Goal: Information Seeking & Learning: Learn about a topic

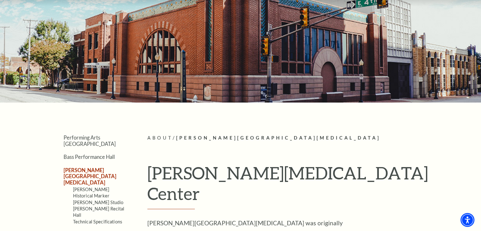
scroll to position [76, 0]
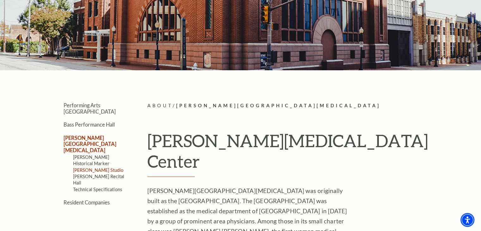
click at [88, 167] on link "[PERSON_NAME] Studio" at bounding box center [98, 169] width 51 height 5
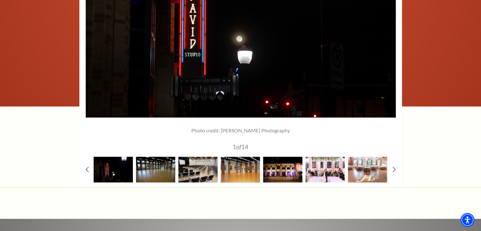
scroll to position [1065, 0]
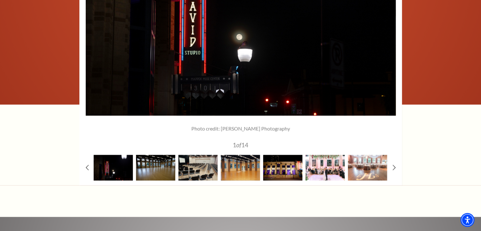
click at [118, 155] on img at bounding box center [113, 168] width 39 height 26
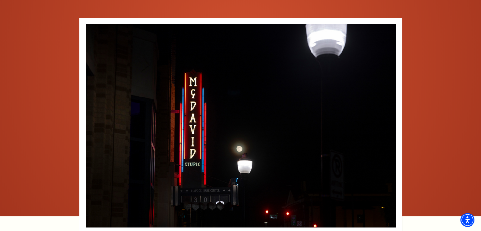
scroll to position [944, 0]
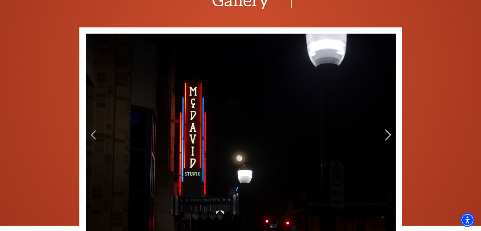
click at [388, 129] on icon at bounding box center [388, 134] width 7 height 11
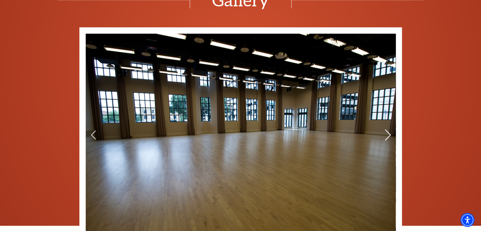
click at [388, 129] on icon at bounding box center [388, 134] width 7 height 11
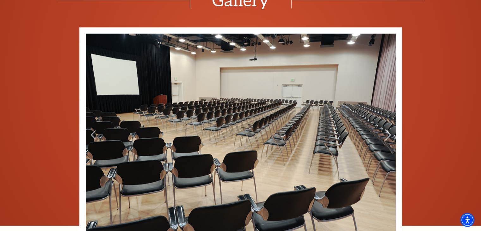
click at [388, 129] on icon at bounding box center [388, 134] width 7 height 11
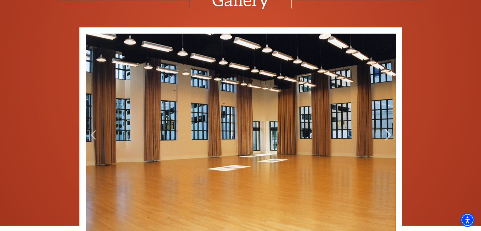
click at [388, 129] on icon at bounding box center [388, 134] width 7 height 11
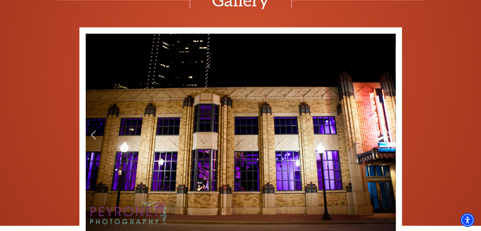
click at [388, 129] on icon at bounding box center [388, 134] width 7 height 11
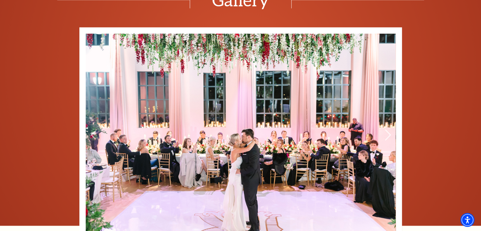
click at [388, 129] on icon at bounding box center [388, 134] width 7 height 11
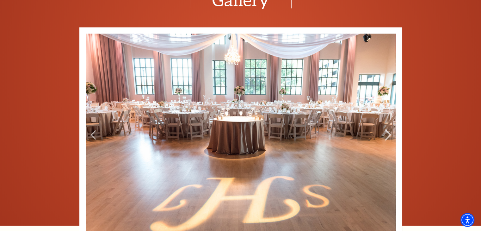
click at [388, 129] on icon at bounding box center [388, 134] width 7 height 11
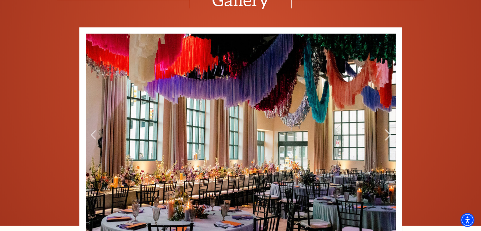
click at [388, 129] on icon at bounding box center [388, 134] width 7 height 11
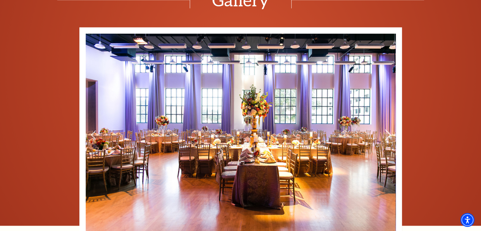
click at [388, 129] on icon at bounding box center [388, 134] width 7 height 11
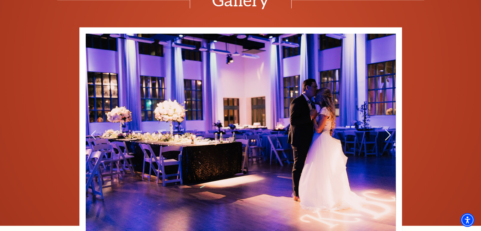
click at [388, 129] on icon at bounding box center [388, 134] width 7 height 11
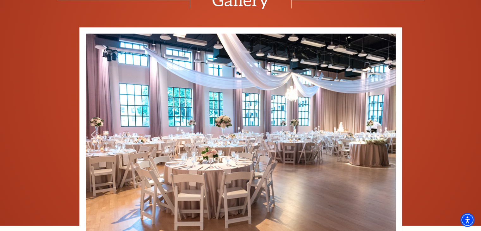
click at [388, 129] on icon at bounding box center [388, 134] width 7 height 11
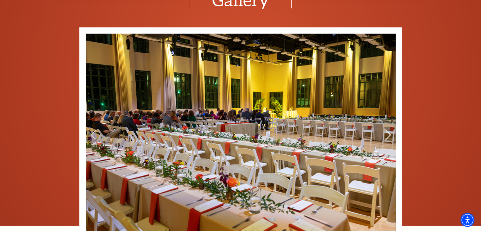
click at [388, 129] on icon at bounding box center [388, 134] width 7 height 11
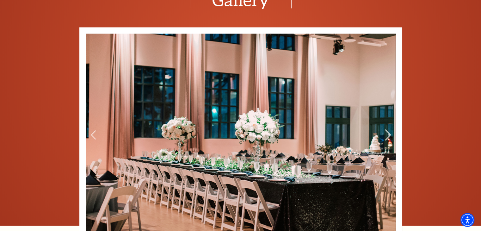
click at [388, 129] on icon at bounding box center [388, 134] width 7 height 11
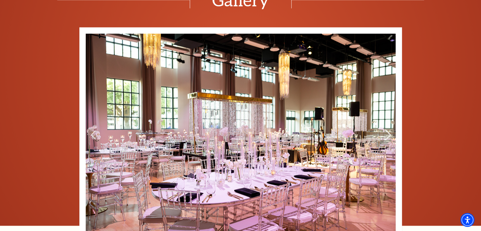
click at [388, 129] on icon at bounding box center [388, 134] width 7 height 11
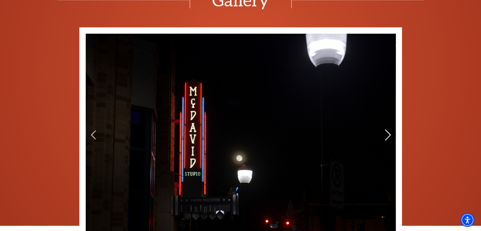
click at [388, 129] on icon at bounding box center [388, 134] width 7 height 11
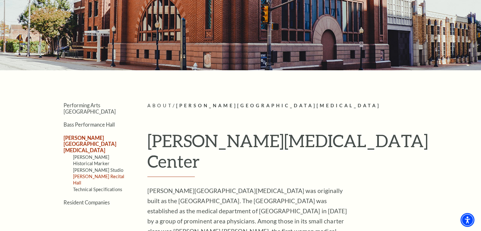
click at [80, 174] on link "[PERSON_NAME] Recital Hall" at bounding box center [99, 180] width 52 height 12
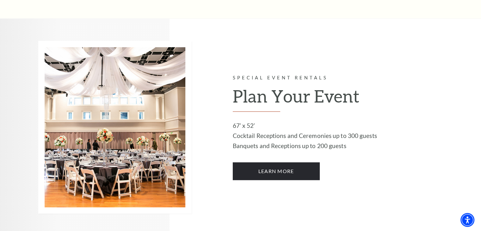
scroll to position [299, 0]
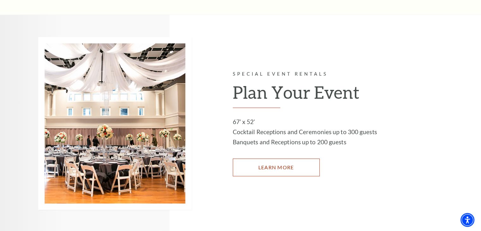
click at [268, 165] on link "LEARN MORE" at bounding box center [276, 168] width 87 height 18
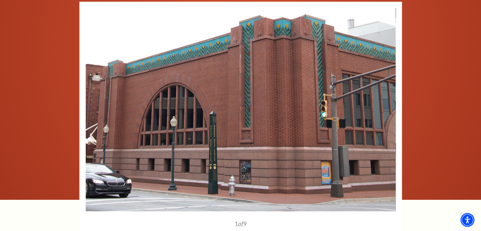
scroll to position [802, 0]
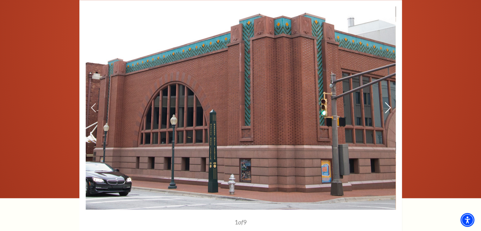
click at [388, 109] on icon at bounding box center [388, 107] width 7 height 11
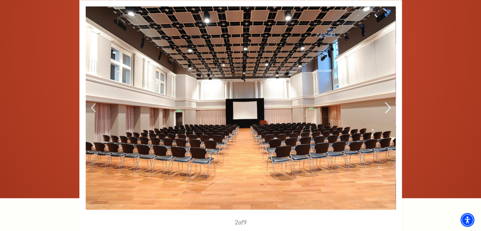
click at [388, 109] on icon at bounding box center [388, 107] width 7 height 11
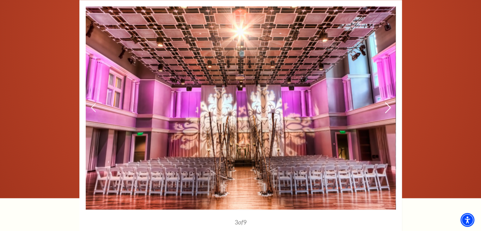
click at [388, 110] on use at bounding box center [388, 107] width 6 height 11
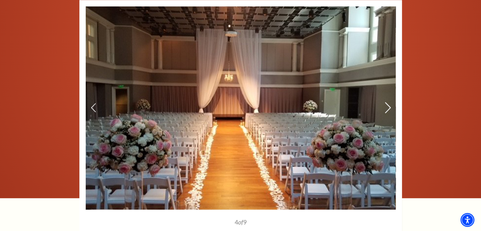
click at [388, 110] on use at bounding box center [388, 107] width 6 height 11
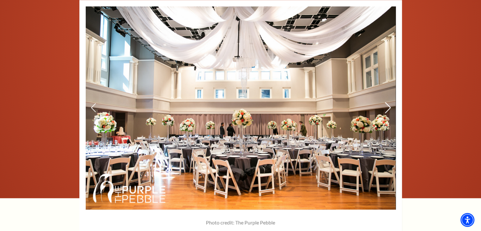
click at [388, 110] on use at bounding box center [388, 107] width 6 height 11
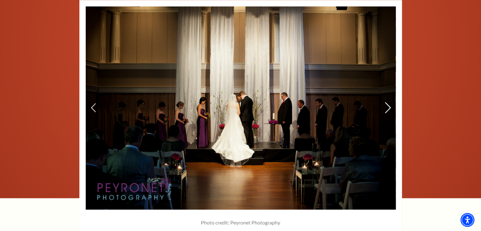
click at [388, 110] on use at bounding box center [388, 107] width 6 height 11
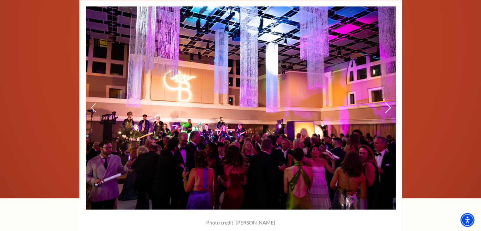
click at [388, 111] on icon at bounding box center [388, 107] width 7 height 11
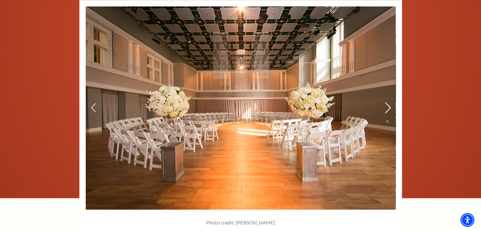
click at [388, 111] on icon at bounding box center [388, 107] width 7 height 11
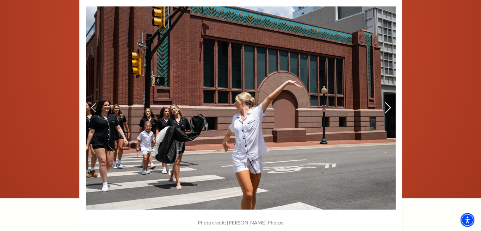
click at [387, 112] on icon at bounding box center [388, 107] width 7 height 11
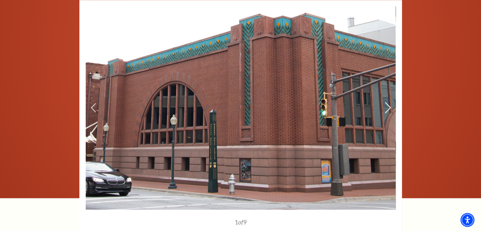
click at [387, 112] on icon at bounding box center [388, 107] width 7 height 11
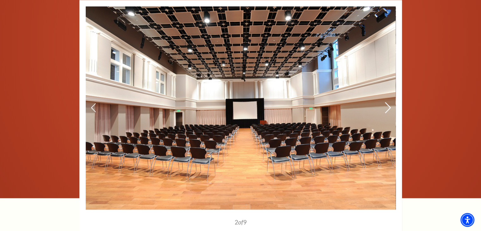
click at [387, 112] on icon at bounding box center [388, 107] width 7 height 11
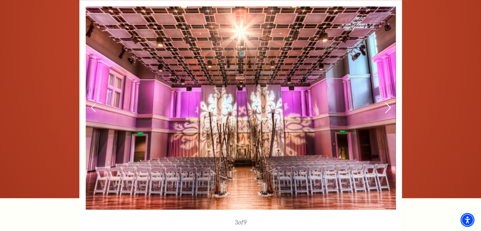
click at [387, 112] on icon at bounding box center [388, 107] width 7 height 11
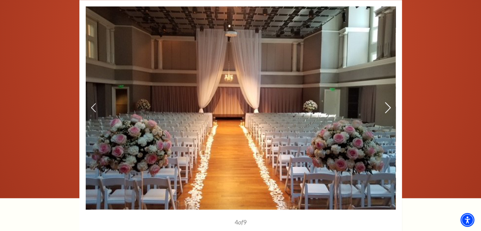
click at [387, 112] on icon at bounding box center [388, 107] width 7 height 11
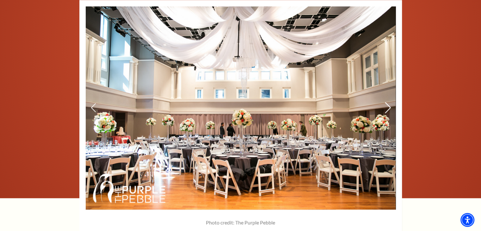
click at [387, 112] on icon at bounding box center [388, 107] width 7 height 11
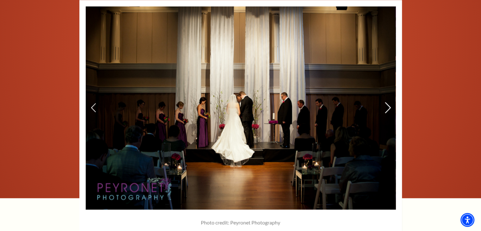
click at [387, 112] on icon at bounding box center [388, 107] width 7 height 11
